Goal: Information Seeking & Learning: Learn about a topic

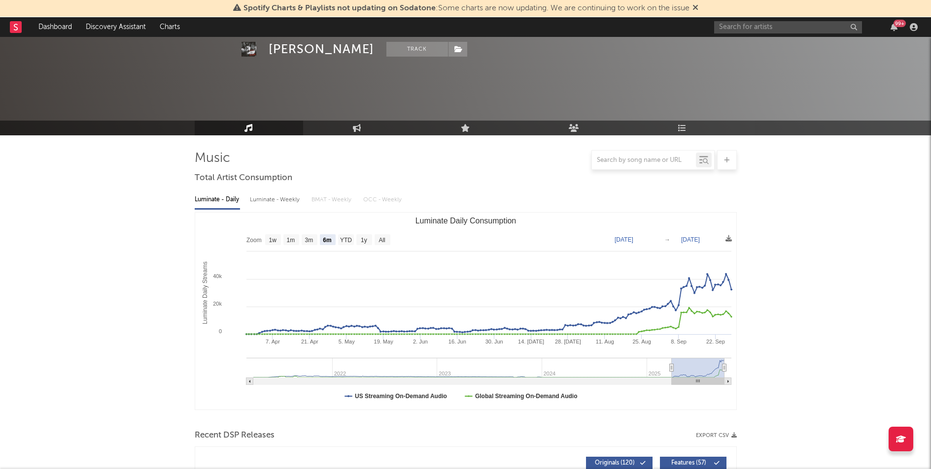
select select "6m"
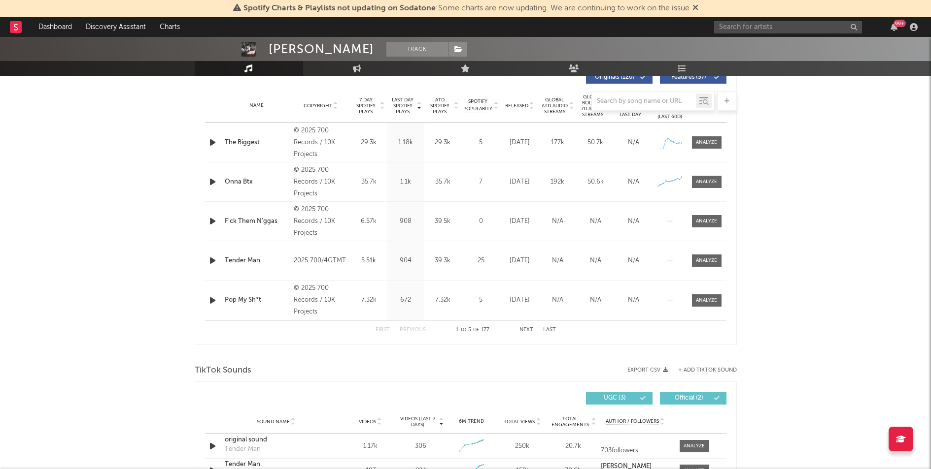
scroll to position [385, 0]
click at [748, 27] on input "text" at bounding box center [788, 27] width 148 height 12
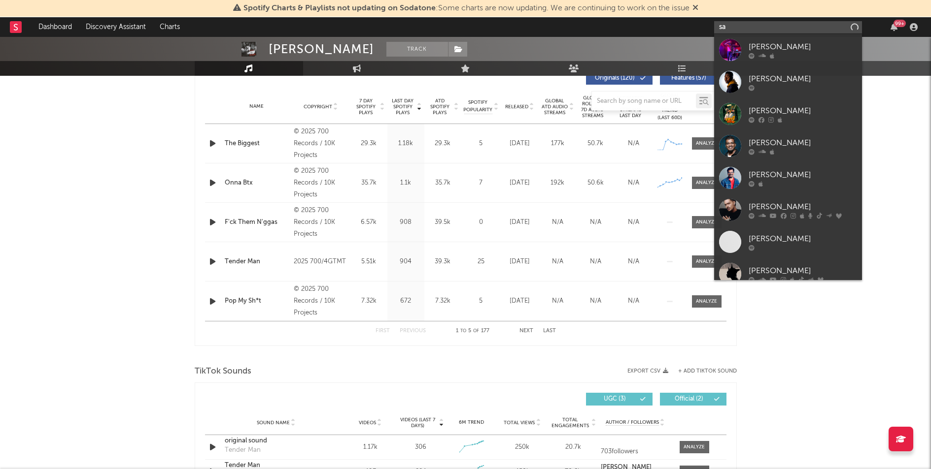
type input "s"
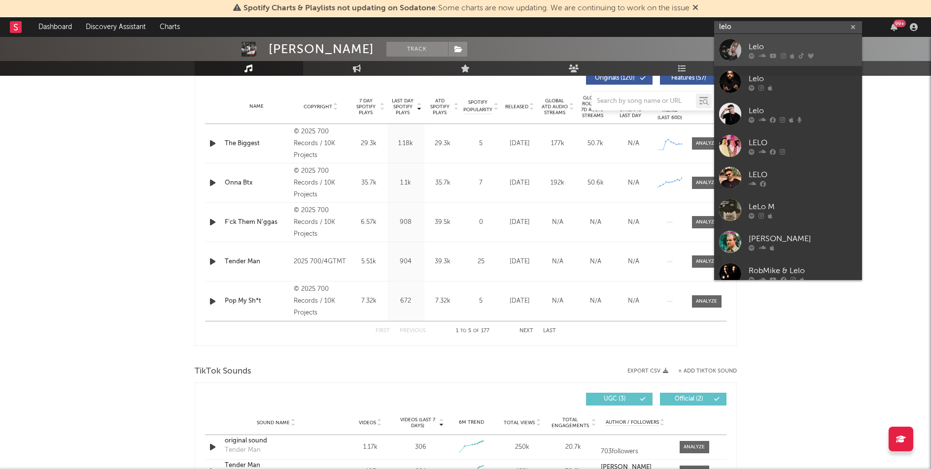
type input "lelo"
click at [760, 44] on div "Lelo" at bounding box center [802, 47] width 108 height 12
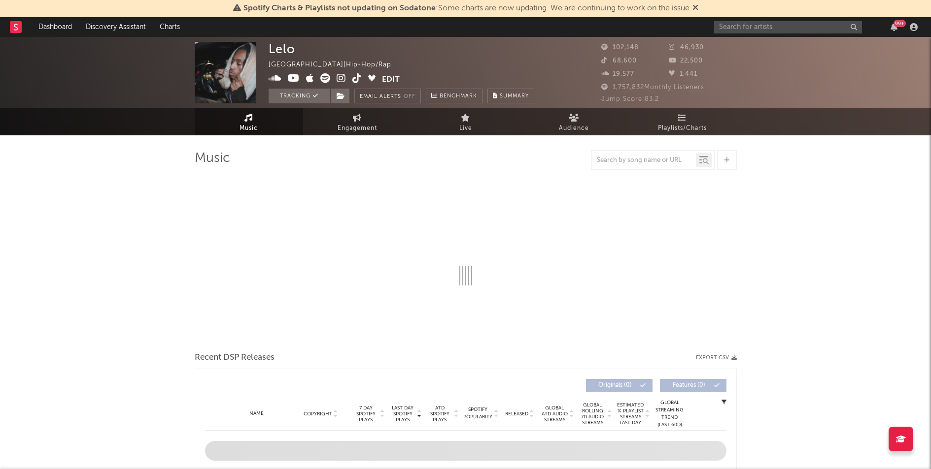
select select "6m"
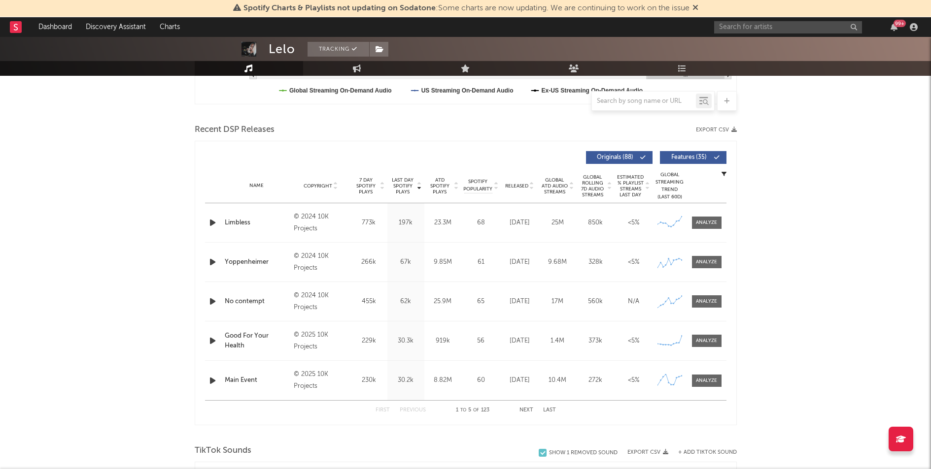
scroll to position [287, 0]
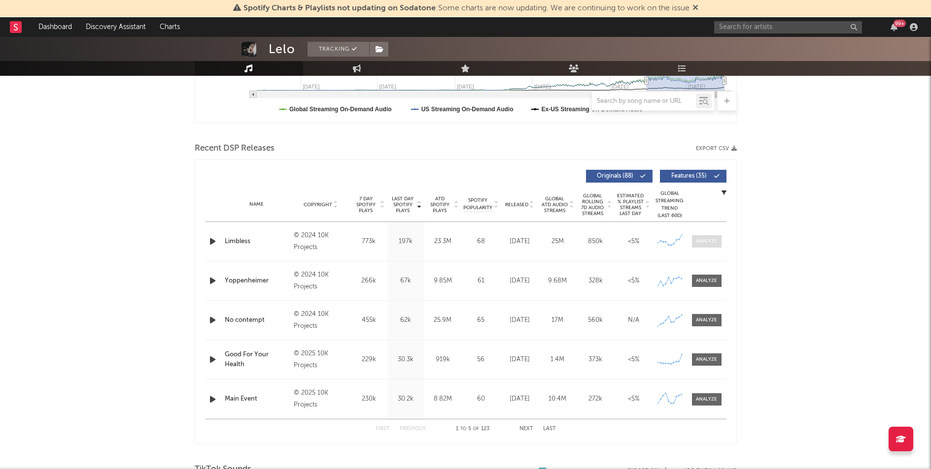
click at [698, 242] on div at bounding box center [706, 241] width 21 height 7
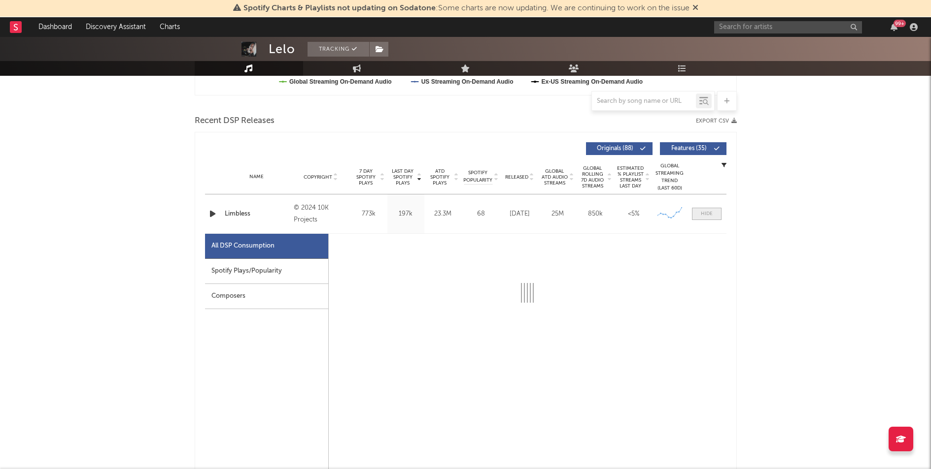
scroll to position [352, 0]
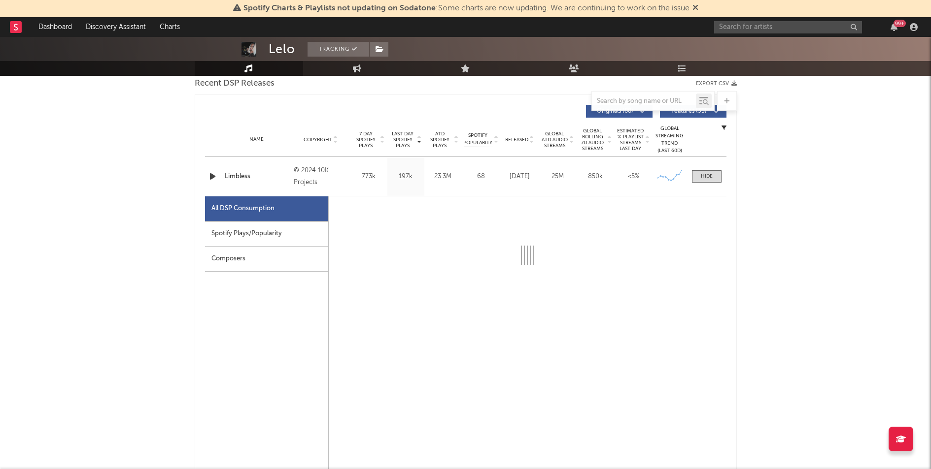
select select "6m"
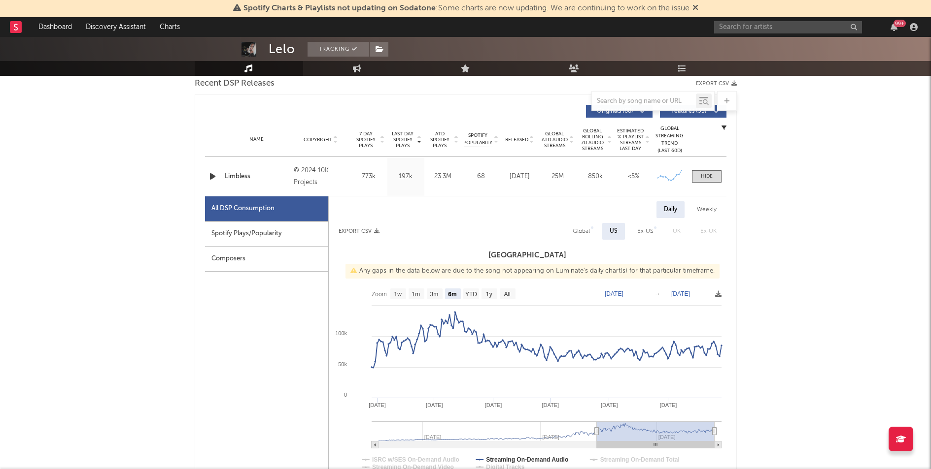
scroll to position [370, 0]
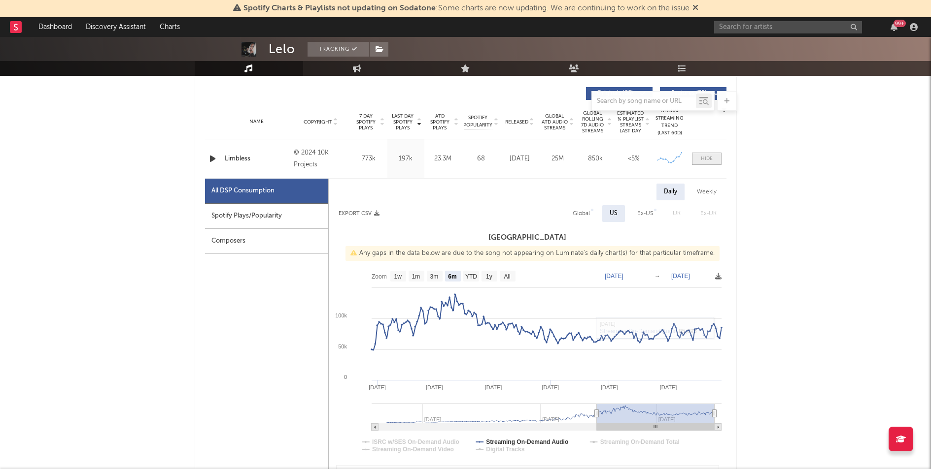
click at [704, 164] on span at bounding box center [707, 159] width 30 height 12
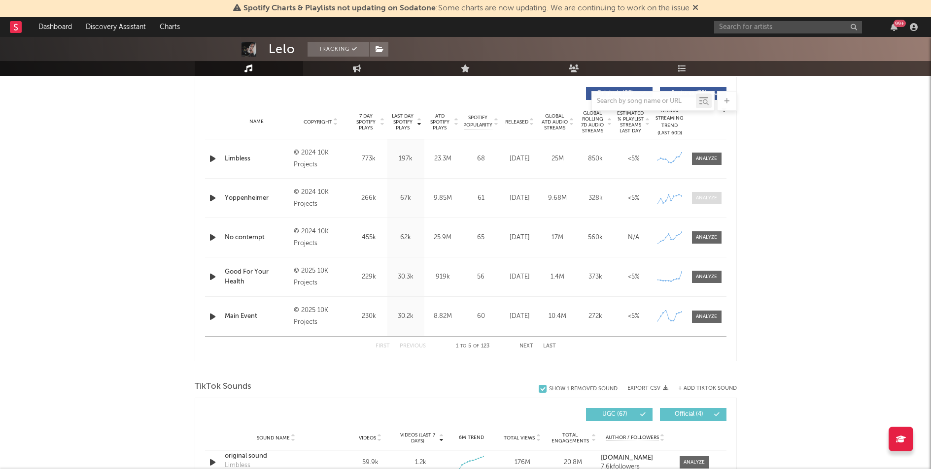
click at [710, 200] on div at bounding box center [706, 198] width 21 height 7
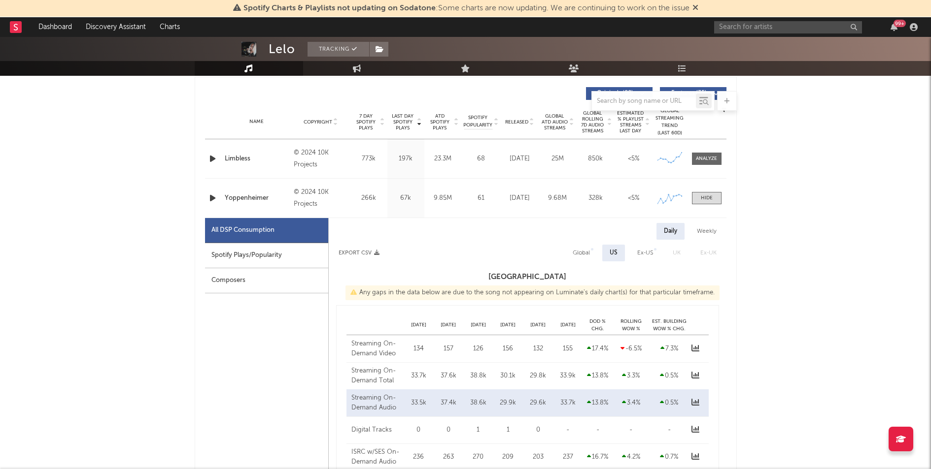
select select "6m"
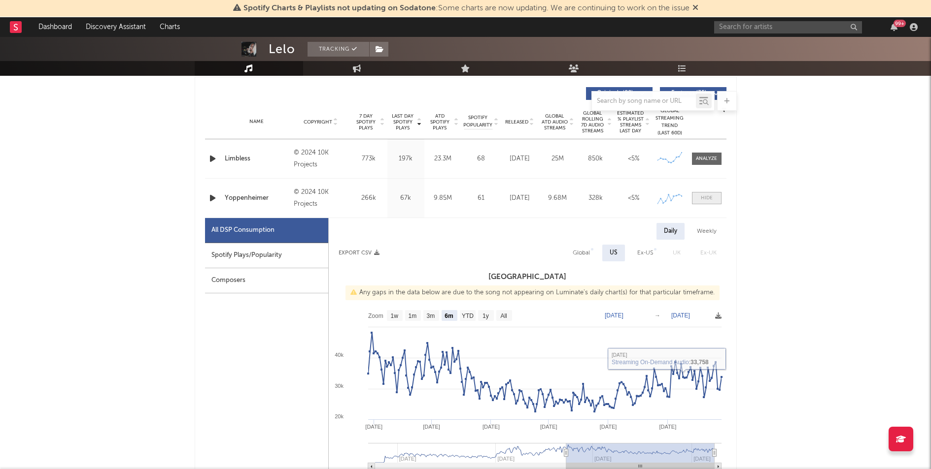
click at [707, 201] on div at bounding box center [707, 198] width 12 height 7
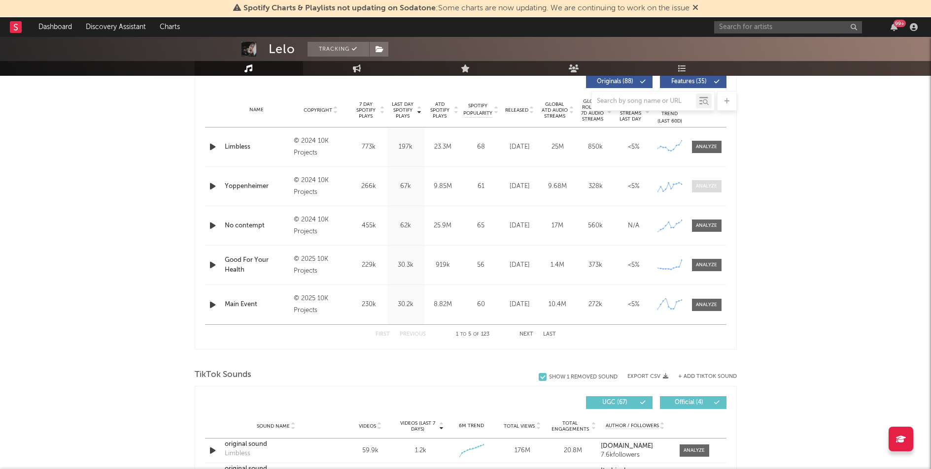
scroll to position [384, 0]
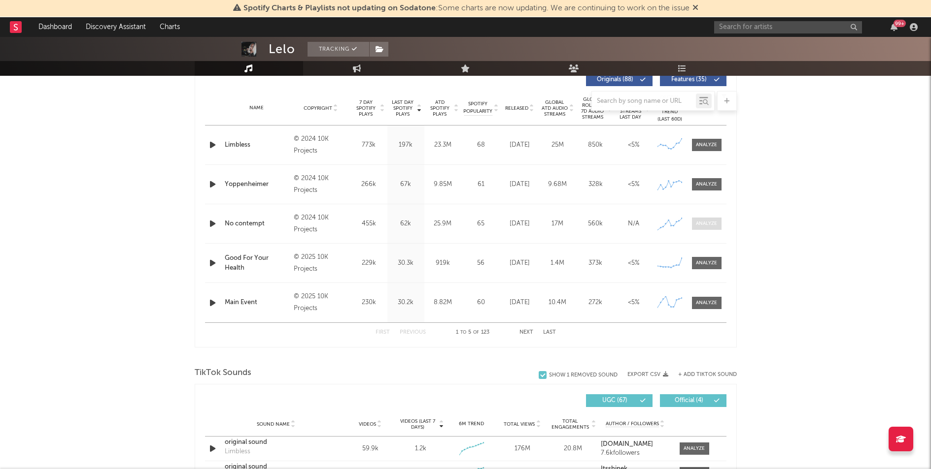
click at [707, 223] on div at bounding box center [706, 223] width 21 height 7
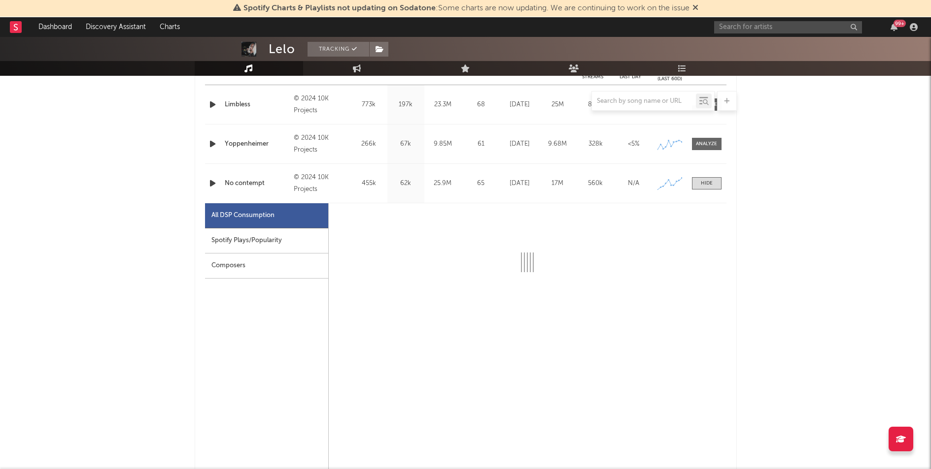
select select "6m"
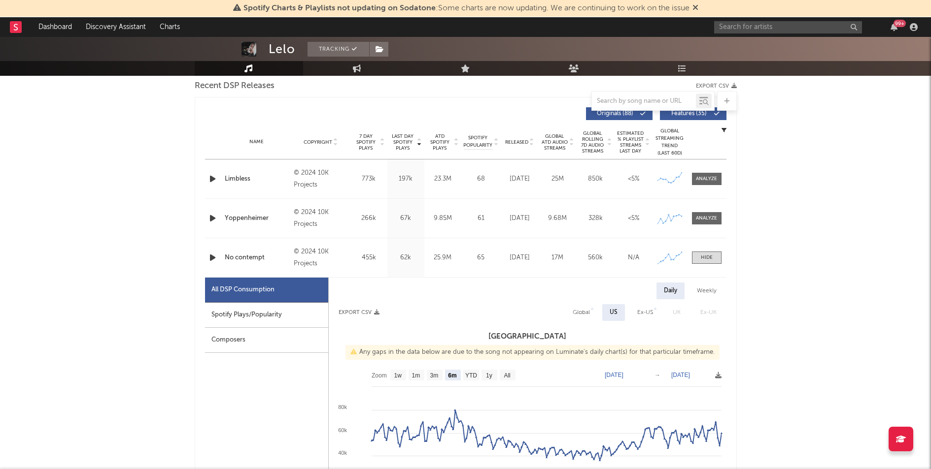
scroll to position [337, 0]
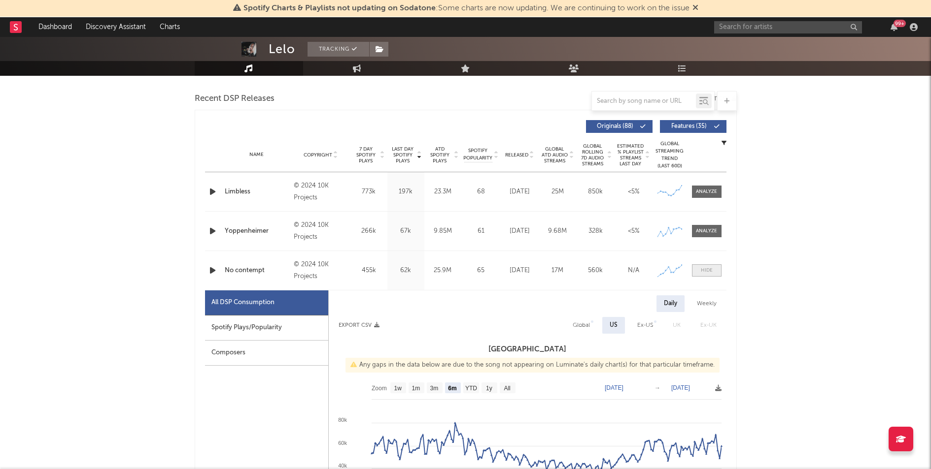
click at [704, 271] on div at bounding box center [707, 270] width 12 height 7
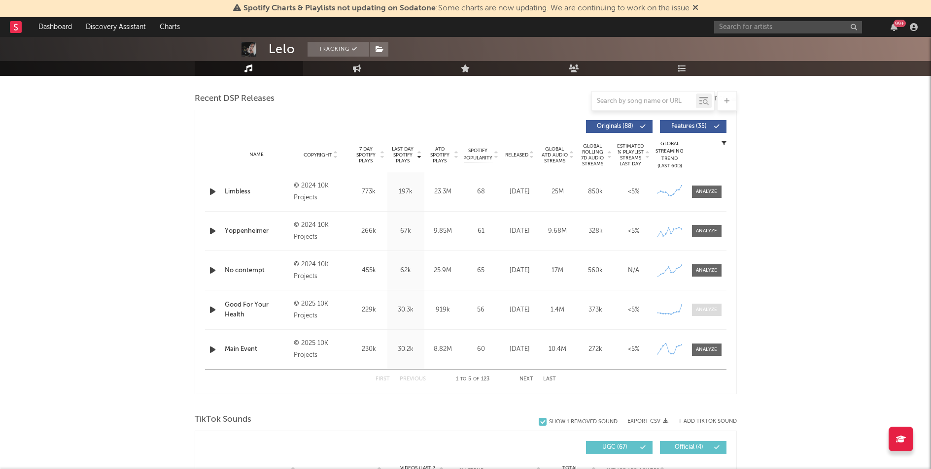
click at [707, 311] on div at bounding box center [706, 309] width 21 height 7
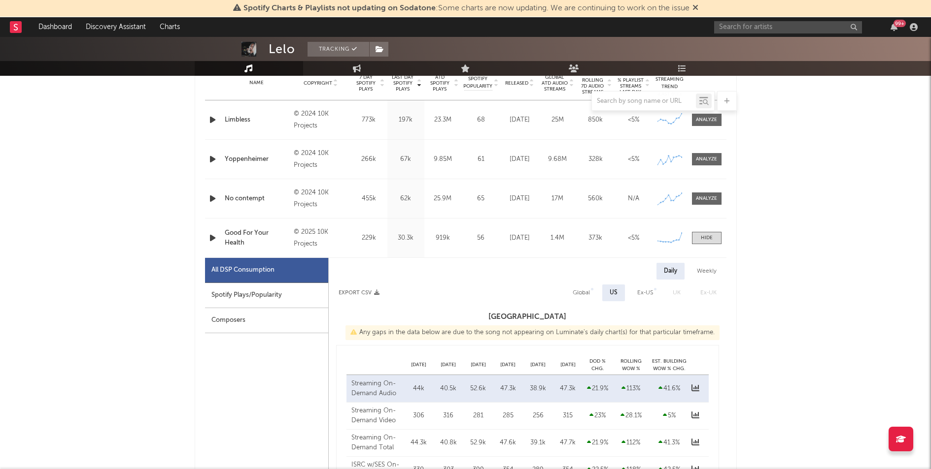
select select "1w"
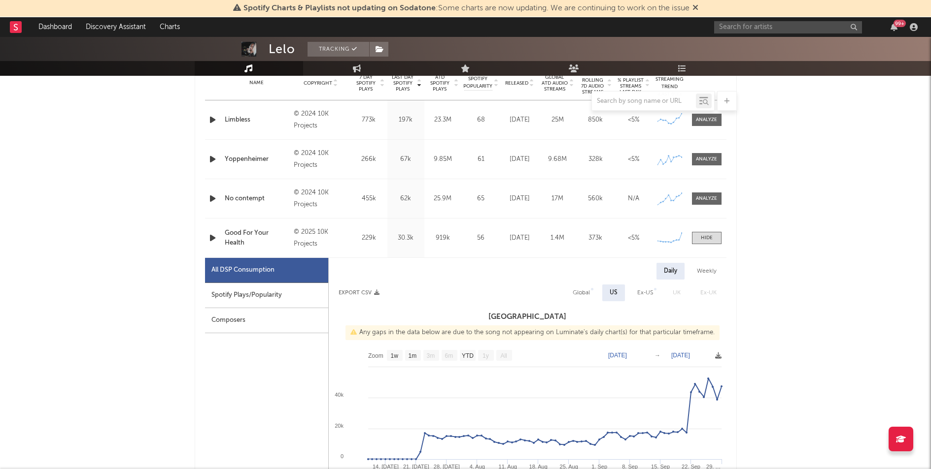
scroll to position [453, 0]
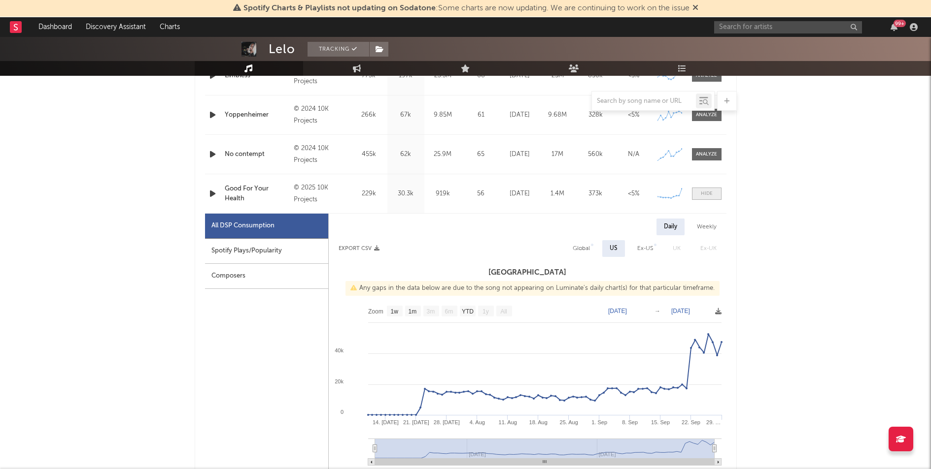
click at [705, 197] on div at bounding box center [707, 193] width 12 height 7
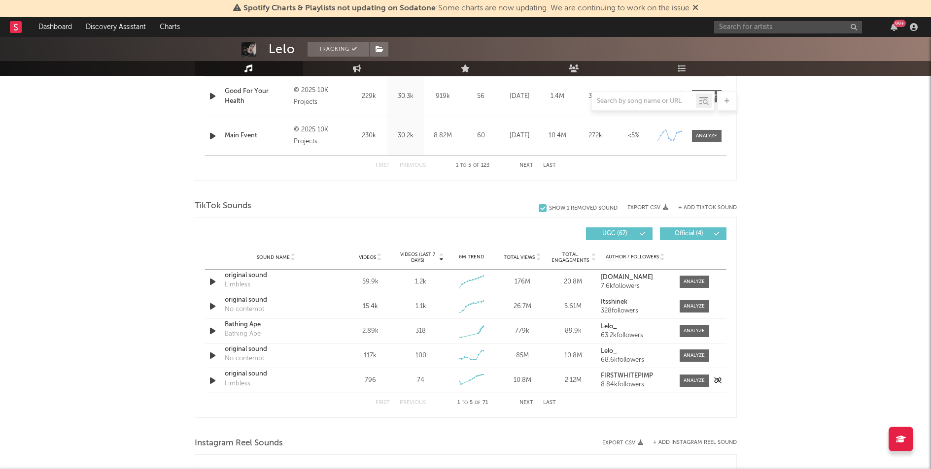
scroll to position [554, 0]
